Goal: Navigation & Orientation: Find specific page/section

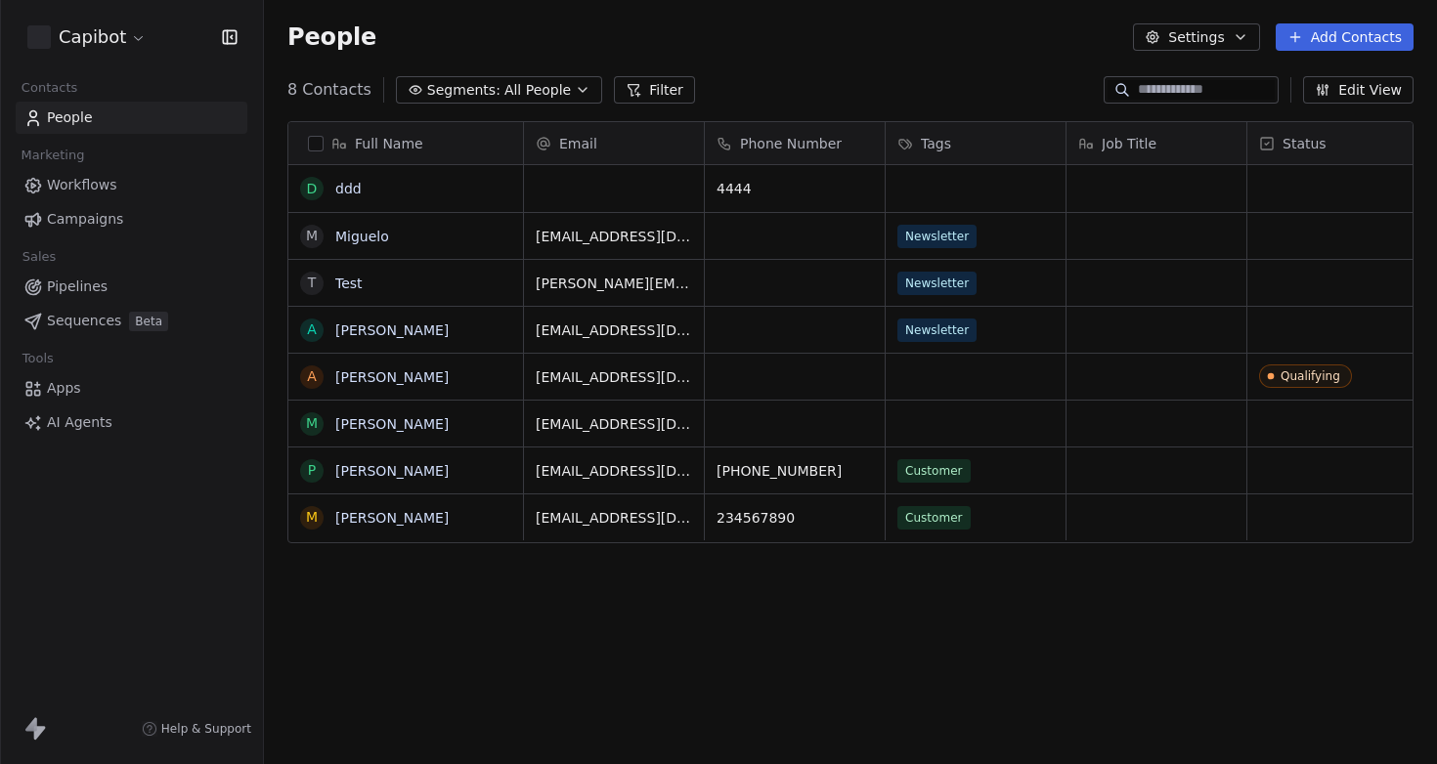
scroll to position [658, 1158]
click at [59, 372] on span "Tools" at bounding box center [38, 358] width 48 height 29
click at [81, 327] on span "Sequences" at bounding box center [84, 321] width 74 height 21
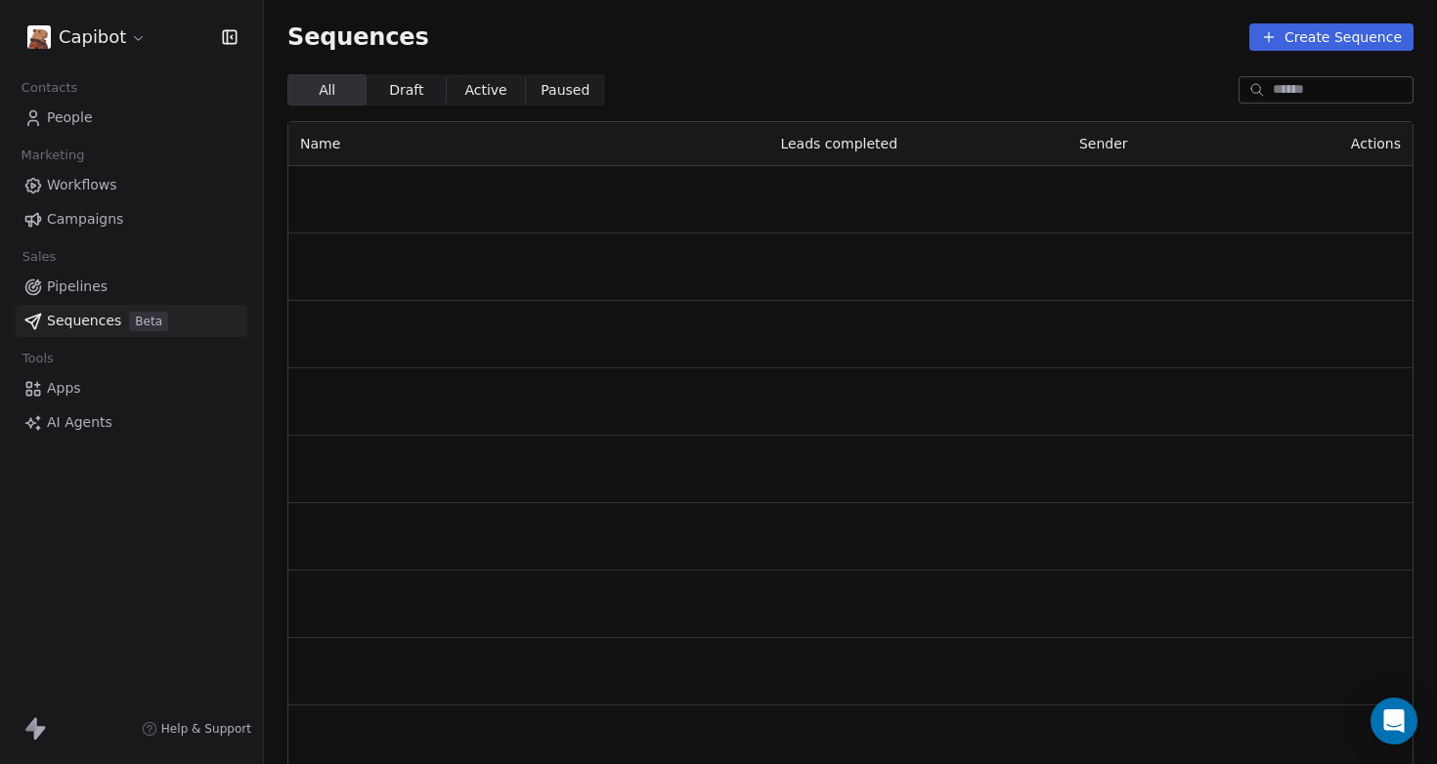
click at [83, 182] on span "Workflows" at bounding box center [82, 185] width 70 height 21
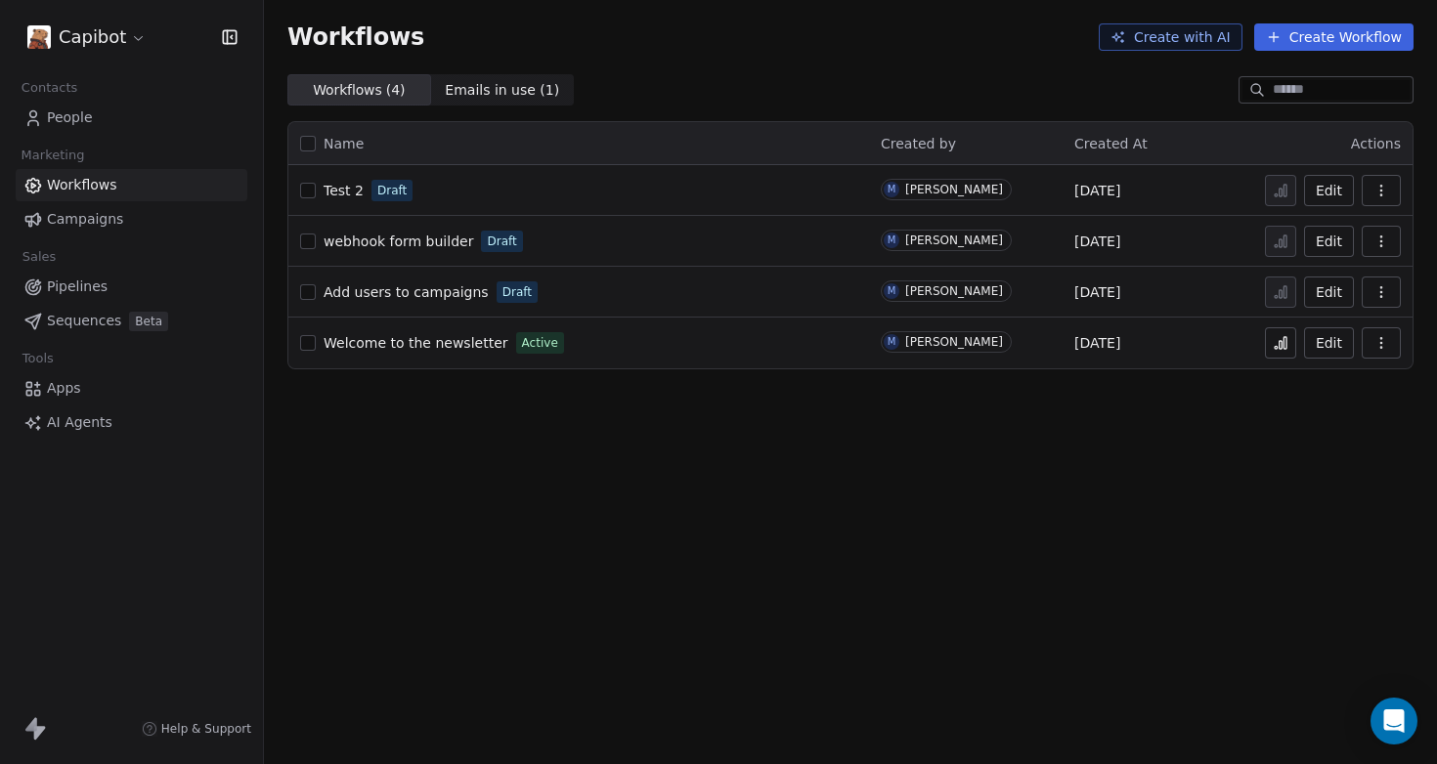
click at [130, 223] on link "Campaigns" at bounding box center [132, 219] width 232 height 32
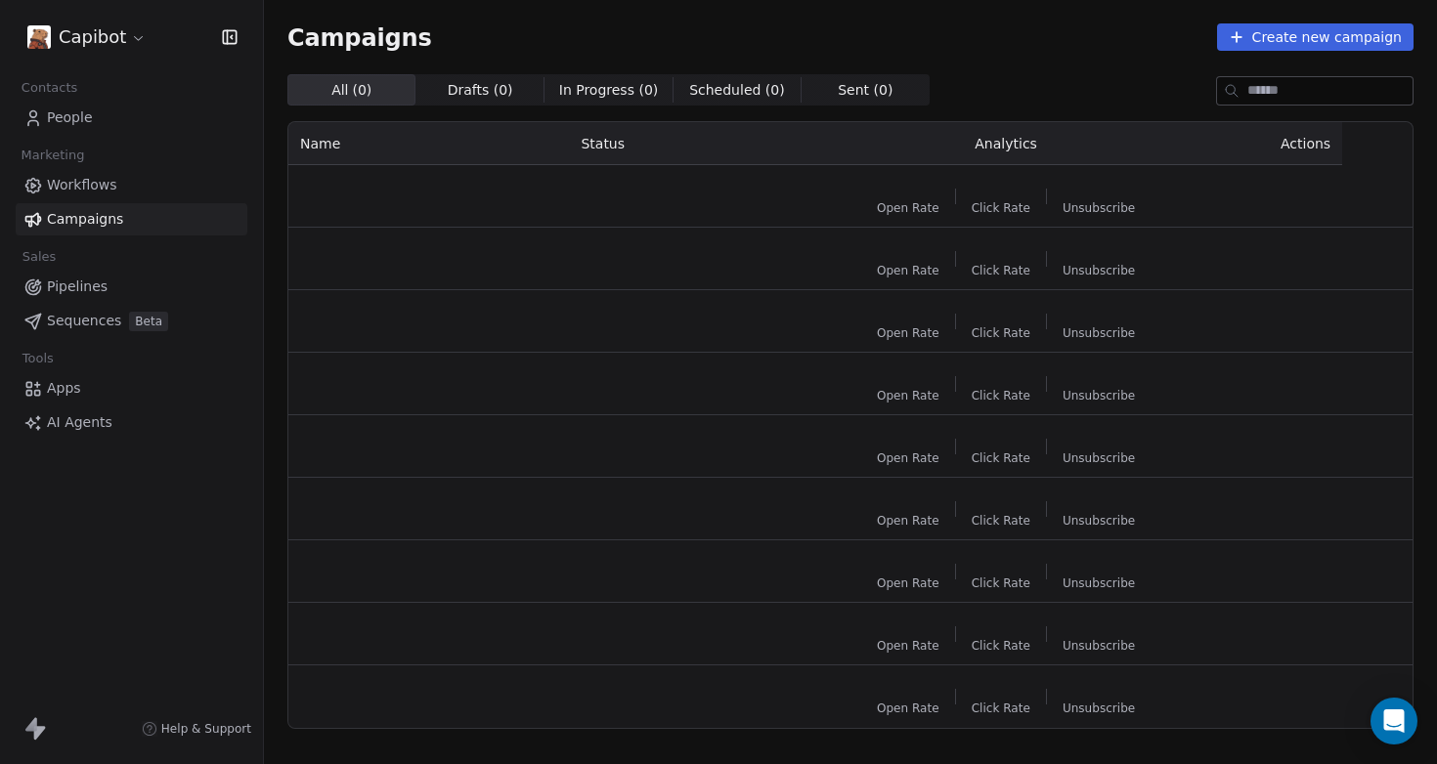
click at [77, 115] on span "People" at bounding box center [70, 117] width 46 height 21
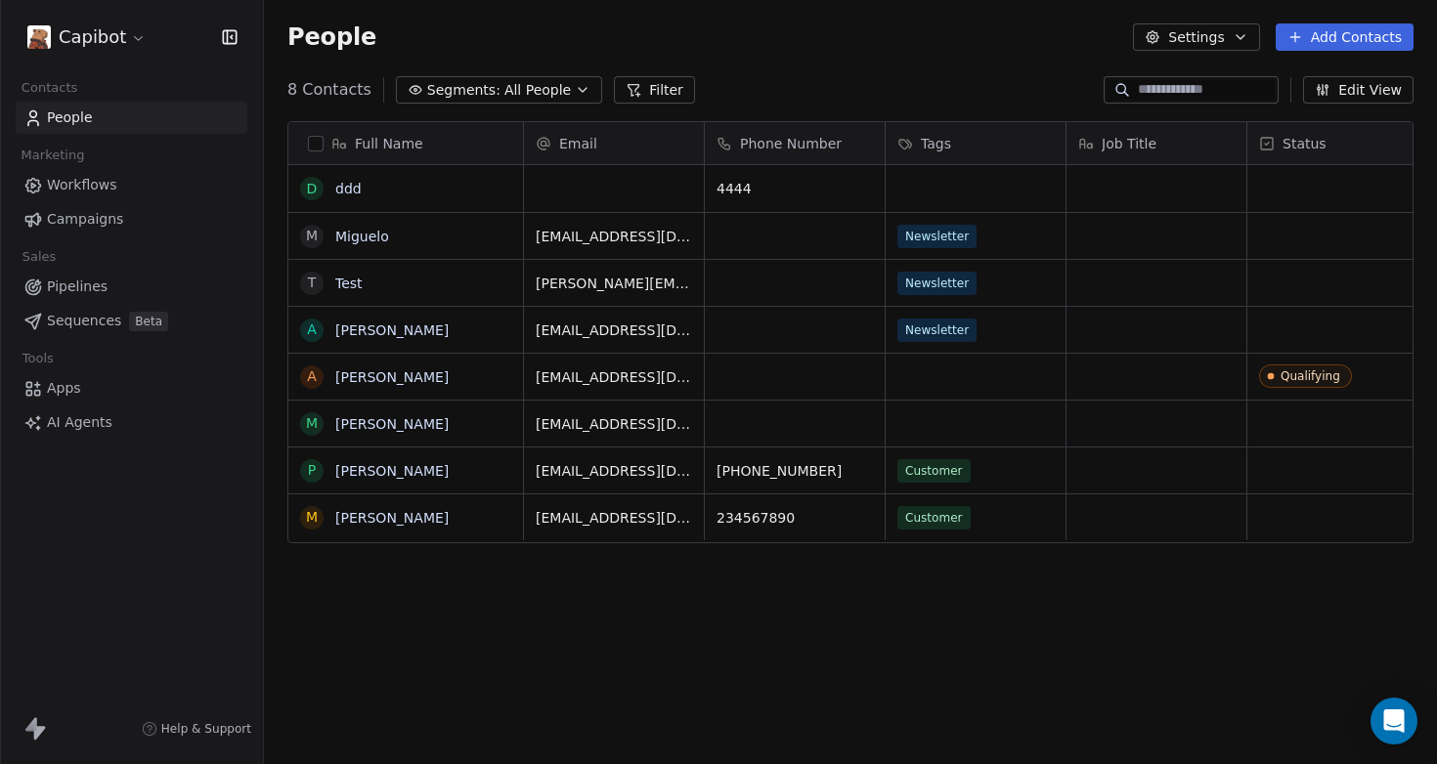
scroll to position [658, 1158]
click at [88, 321] on span "Sequences" at bounding box center [84, 321] width 74 height 21
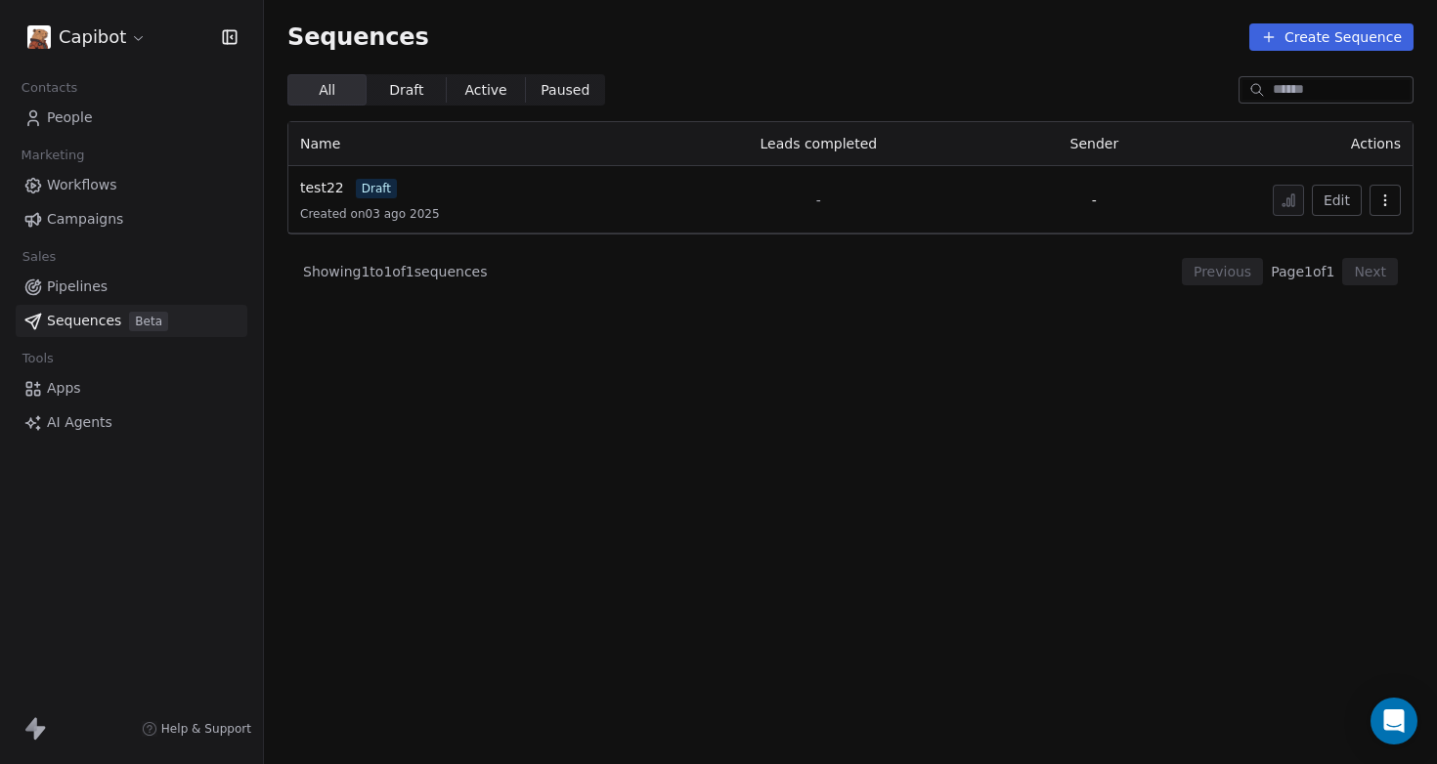
click at [80, 290] on span "Pipelines" at bounding box center [77, 287] width 61 height 21
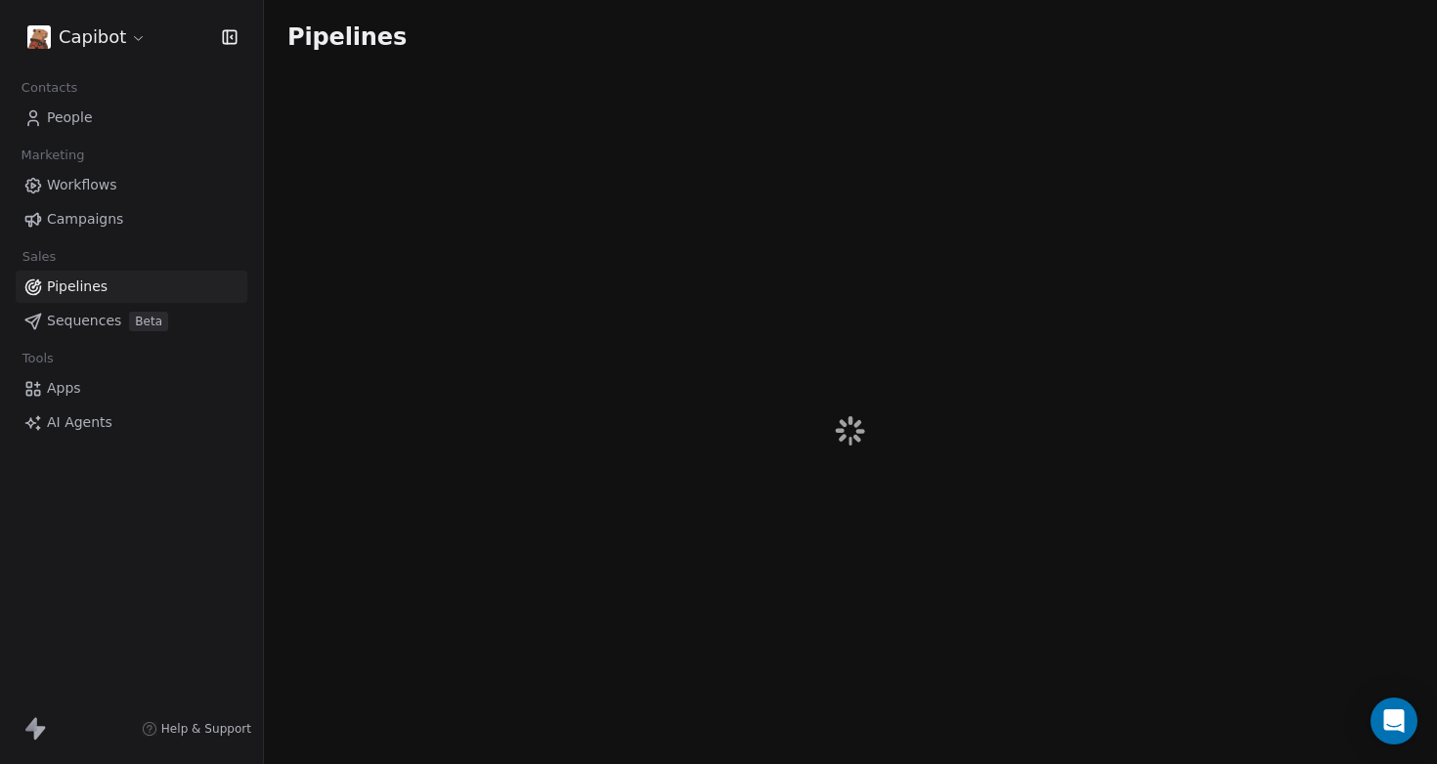
click at [73, 112] on span "People" at bounding box center [70, 117] width 46 height 21
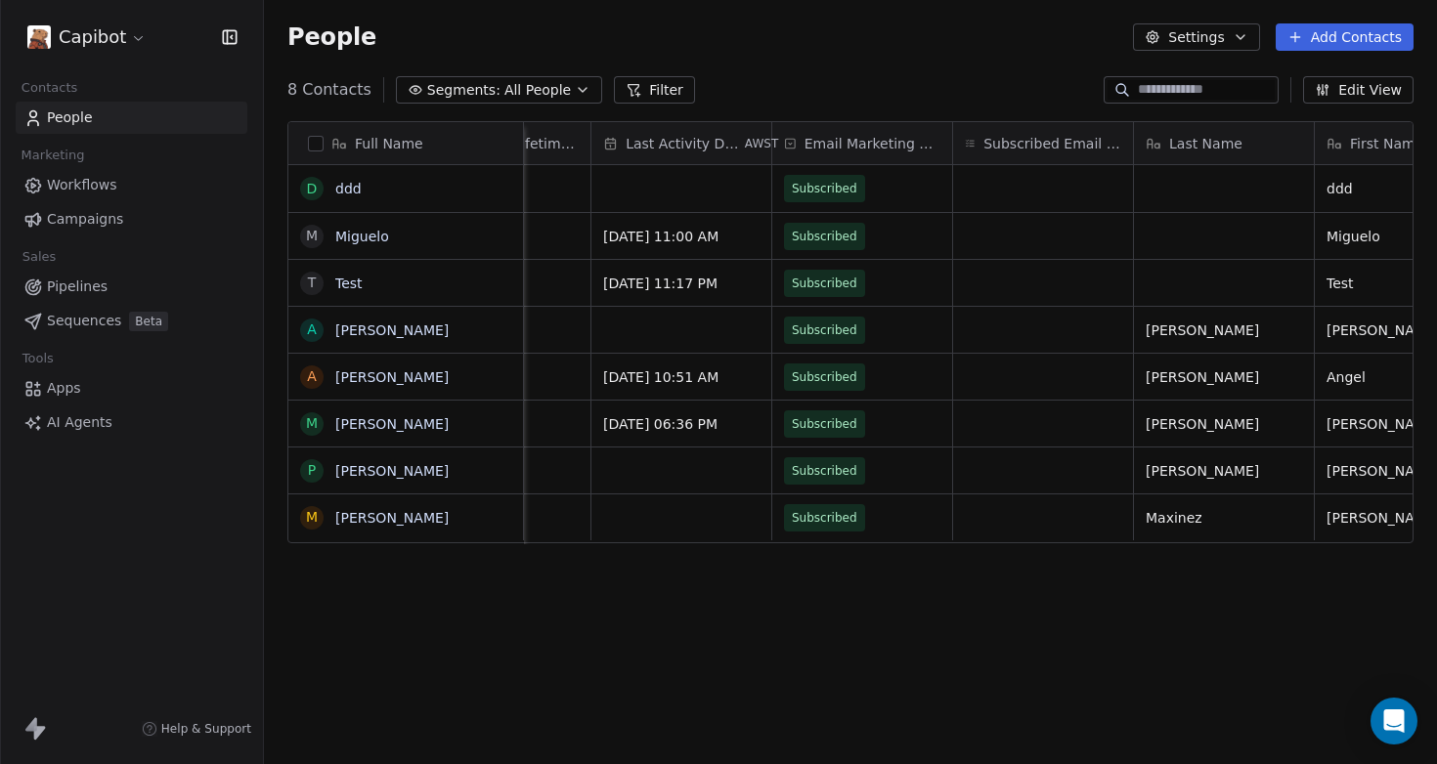
scroll to position [0, 1199]
